Goal: Task Accomplishment & Management: Use online tool/utility

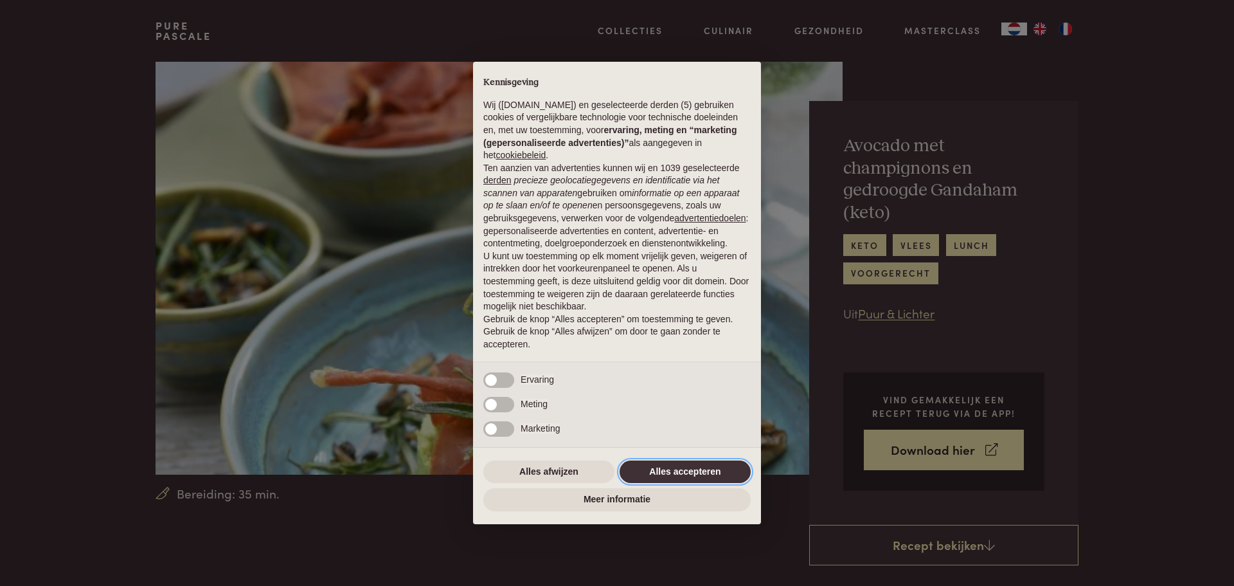
click at [690, 478] on button "Alles accepteren" at bounding box center [685, 471] width 131 height 23
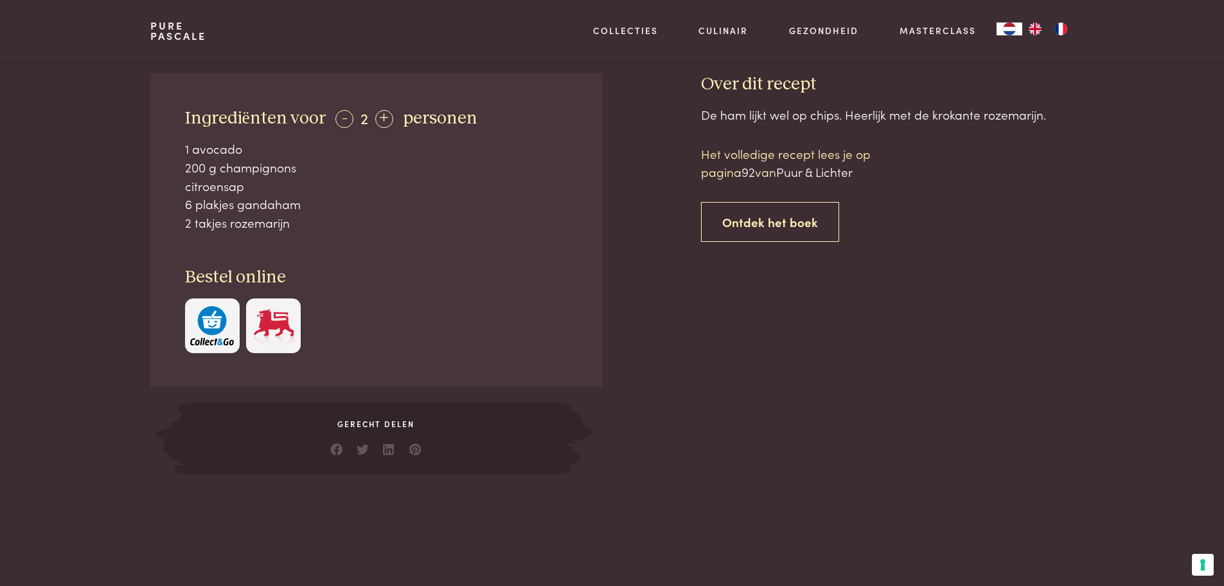
scroll to position [493, 0]
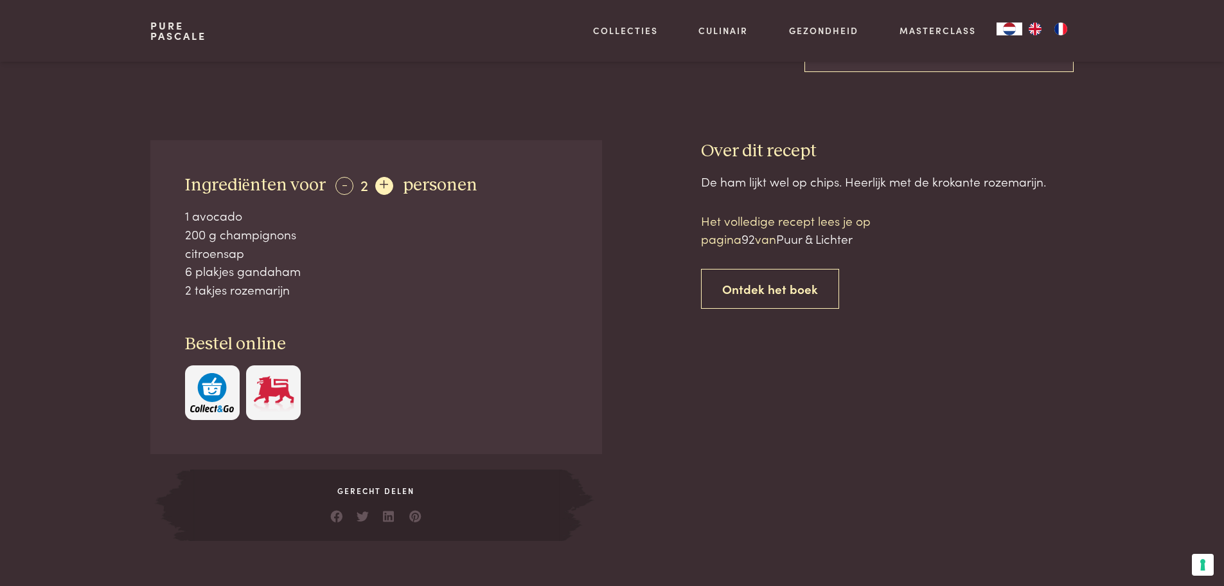
click at [381, 178] on div "+" at bounding box center [384, 186] width 18 height 18
click at [381, 178] on div "+" at bounding box center [385, 186] width 18 height 18
click at [381, 178] on div "+" at bounding box center [386, 186] width 18 height 18
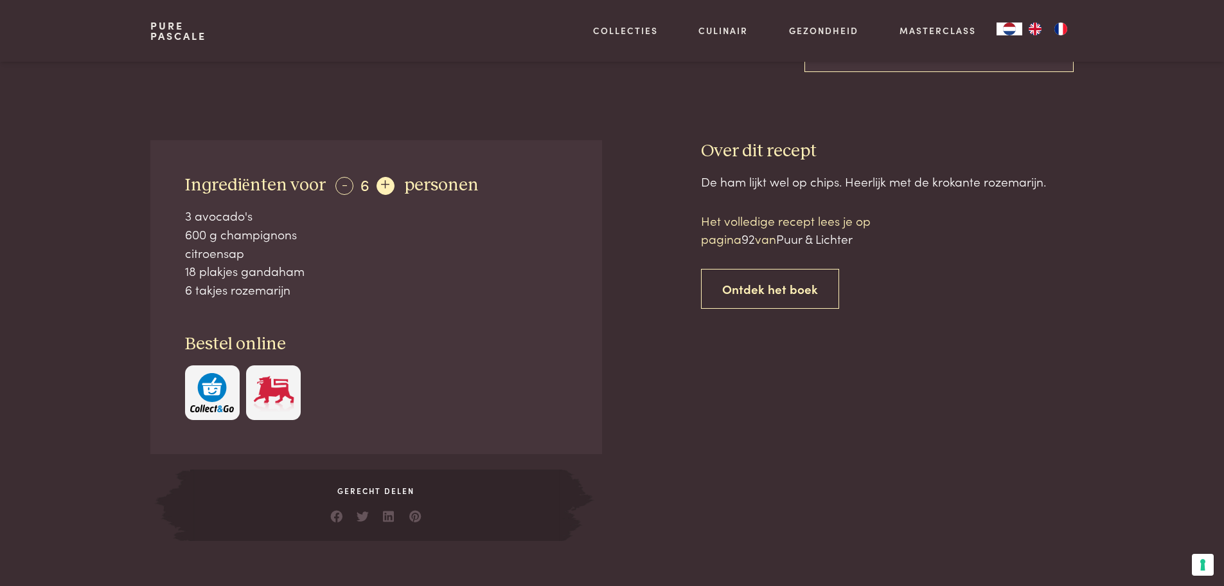
click at [381, 178] on div "+" at bounding box center [386, 186] width 18 height 18
click at [381, 178] on div "- 10 +" at bounding box center [368, 184] width 64 height 19
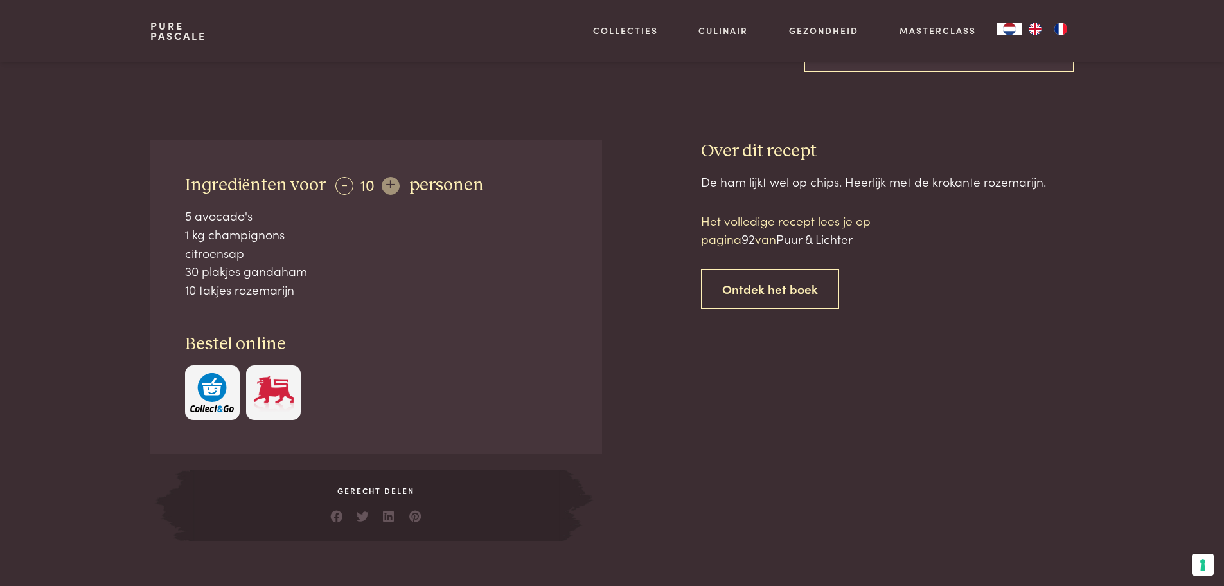
click at [381, 178] on div "- 10 +" at bounding box center [368, 184] width 64 height 19
click at [387, 185] on div "- 10 +" at bounding box center [368, 184] width 64 height 19
click at [343, 188] on div "-" at bounding box center [345, 186] width 18 height 18
